Goal: Find specific page/section

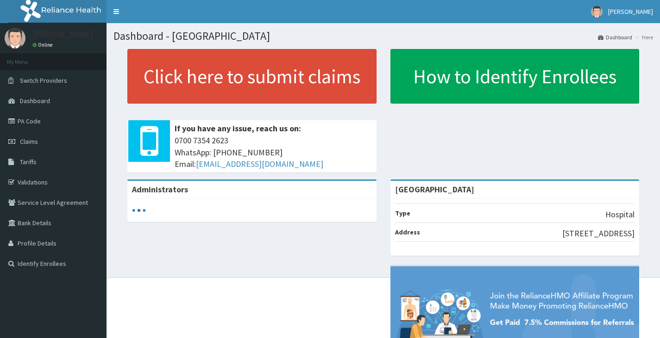
click at [37, 189] on link "Validations" at bounding box center [53, 182] width 107 height 20
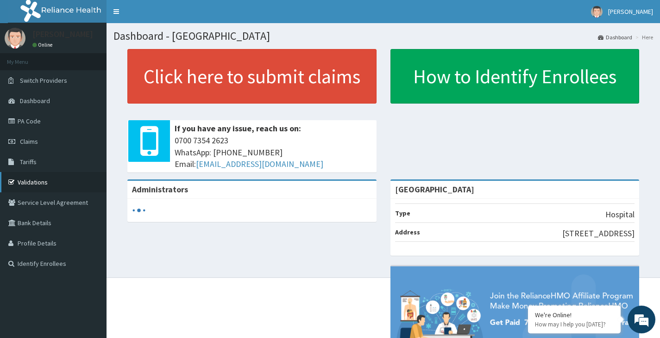
click at [51, 180] on link "Validations" at bounding box center [53, 182] width 107 height 20
